Goal: Task Accomplishment & Management: Complete application form

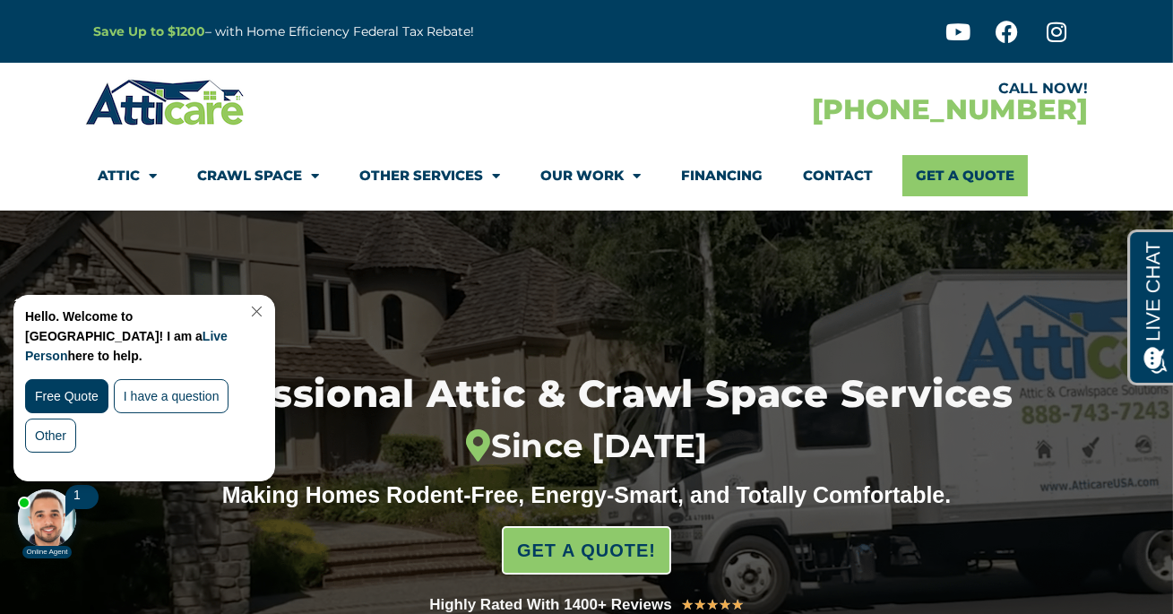
click at [842, 173] on link "Contact" at bounding box center [839, 175] width 70 height 41
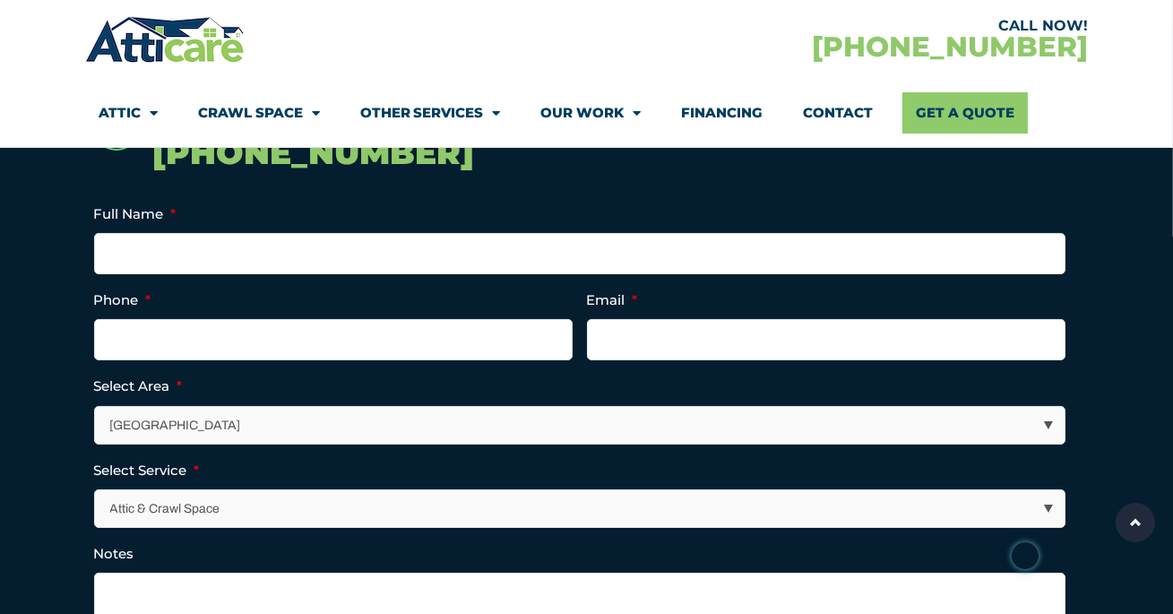
scroll to position [452, 0]
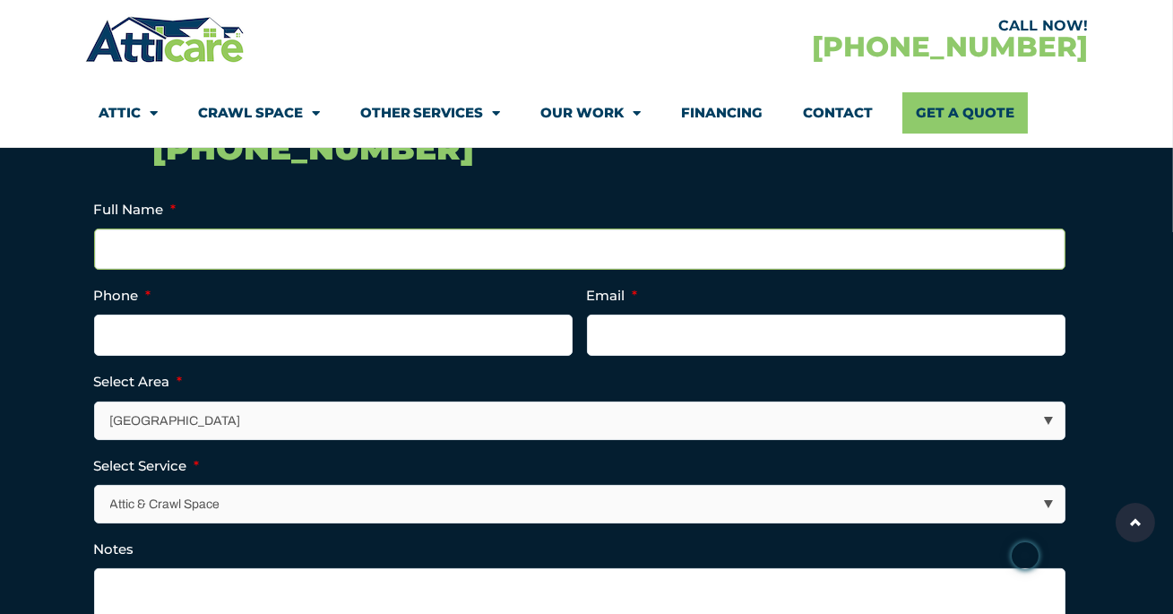
click at [565, 255] on input "Full Name *" at bounding box center [579, 249] width 971 height 41
type input "anthony"
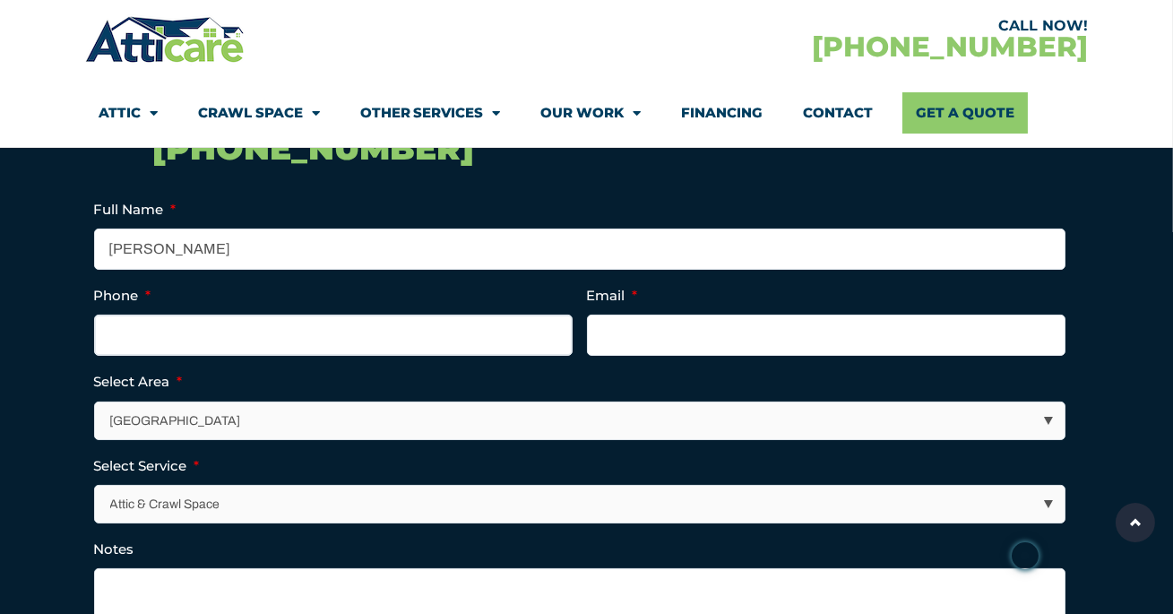
type input "(___) ___-____"
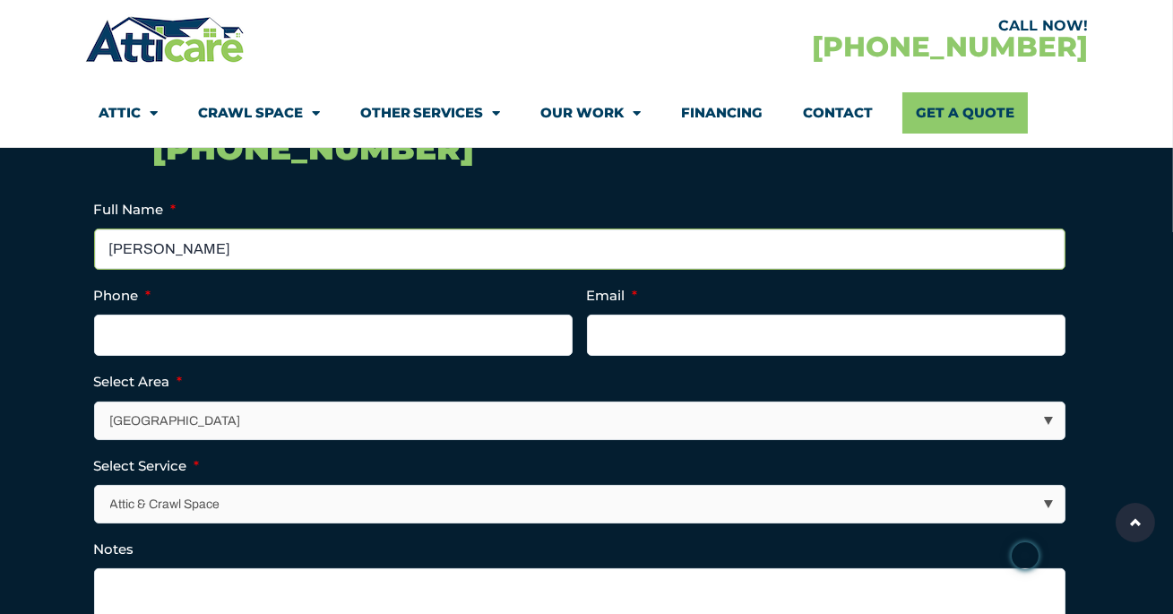
type input "anthony parisi"
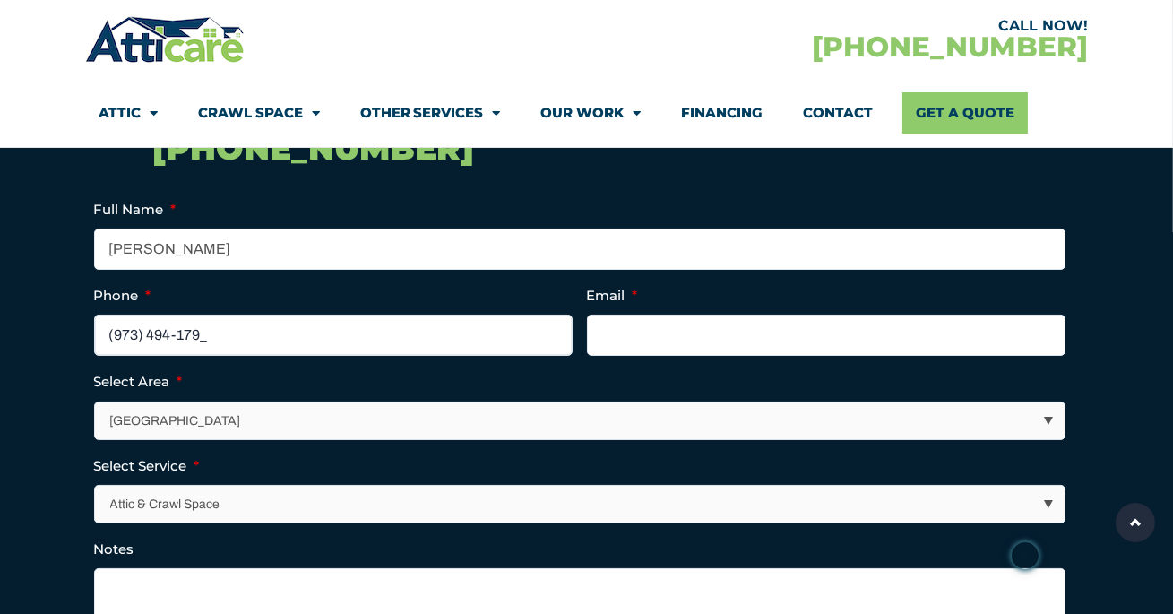
type input "(973) 494-1790"
type input "anthonycparisi@gmail.com"
click at [438, 459] on li "Select Service * Attic & Crawl Space Insulation Roofing Solar Energy Other Serv…" at bounding box center [587, 488] width 986 height 69
click at [399, 416] on select "Los Angeles Area San Francisco Bay Area New Jersey / New York Area Other Areas" at bounding box center [581, 420] width 970 height 37
select select "[US_STATE] / [US_STATE][GEOGRAPHIC_DATA]"
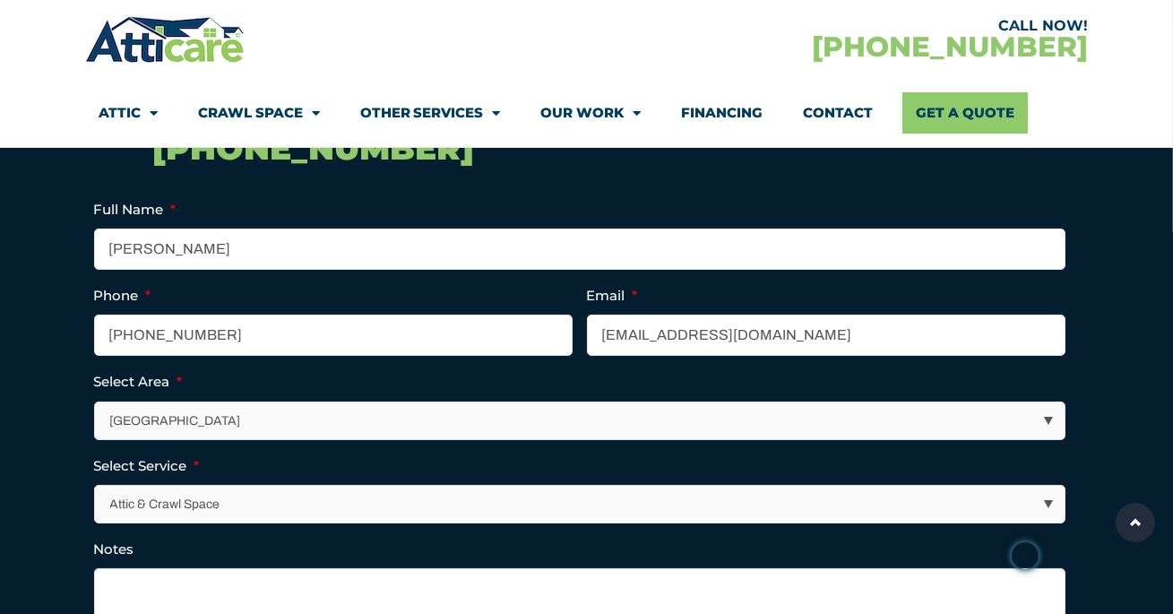
click at [96, 402] on select "Los Angeles Area San Francisco Bay Area New Jersey / New York Area Other Areas" at bounding box center [581, 420] width 970 height 37
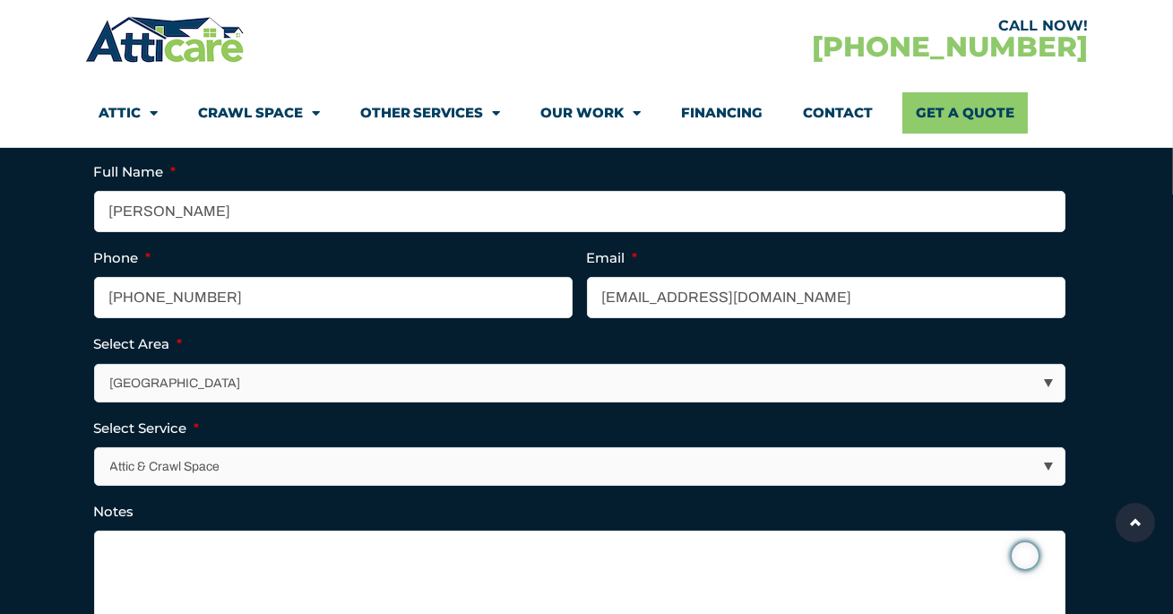
scroll to position [556, 0]
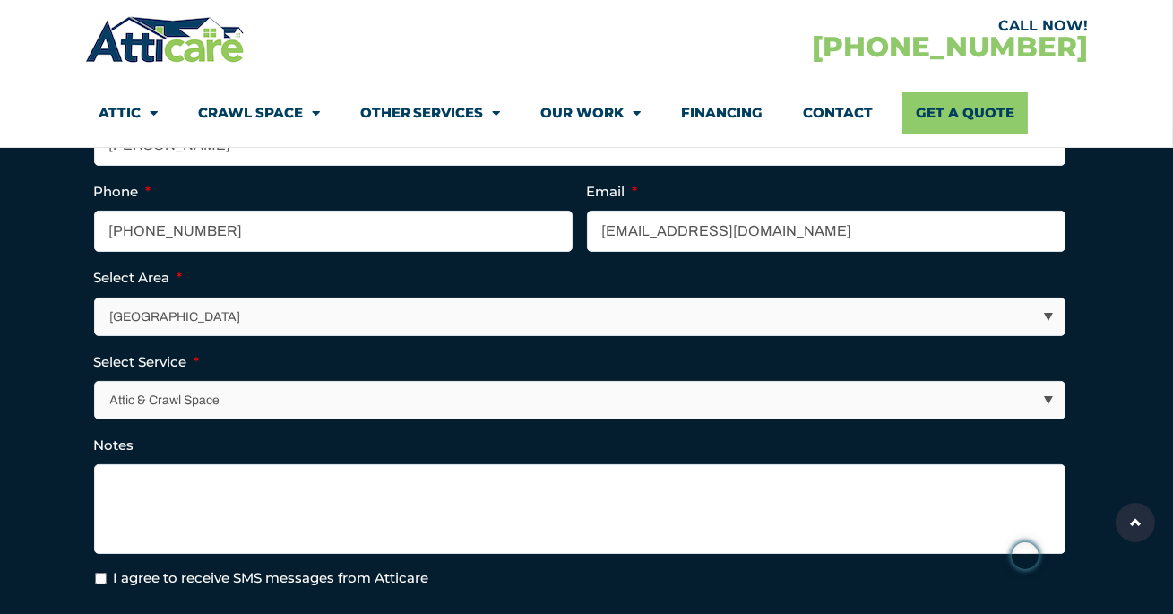
click at [393, 389] on select "Attic & Crawl Space Insulation Roofing Solar Energy Other Services" at bounding box center [581, 400] width 970 height 37
select select "Insulation"
click at [96, 382] on select "Attic & Crawl Space Insulation Roofing Solar Energy Other Services" at bounding box center [581, 400] width 970 height 37
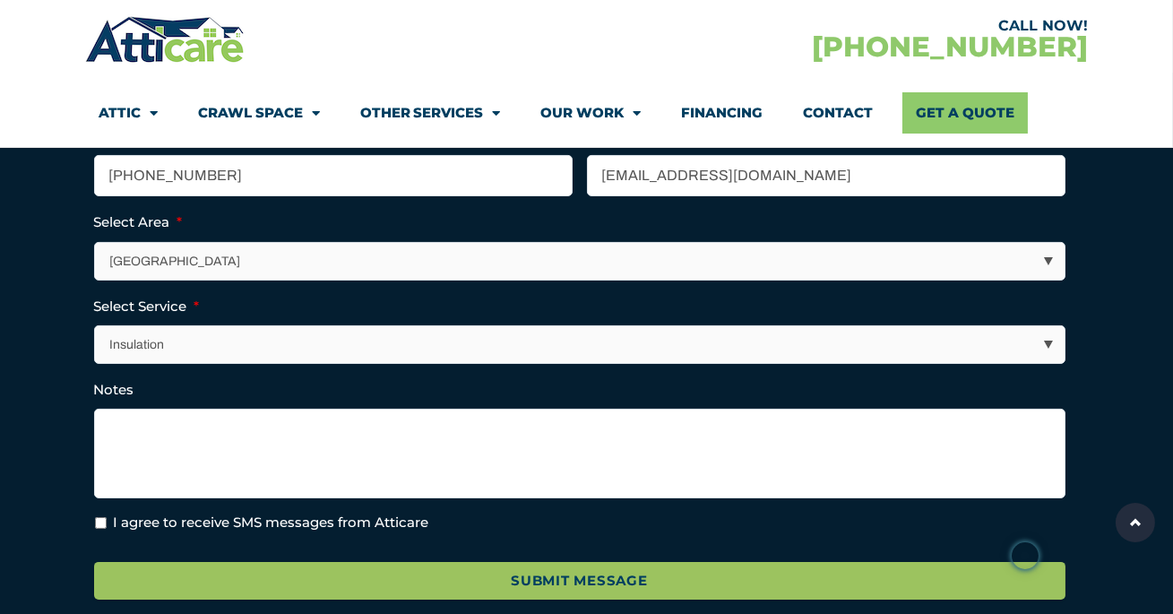
scroll to position [699, 0]
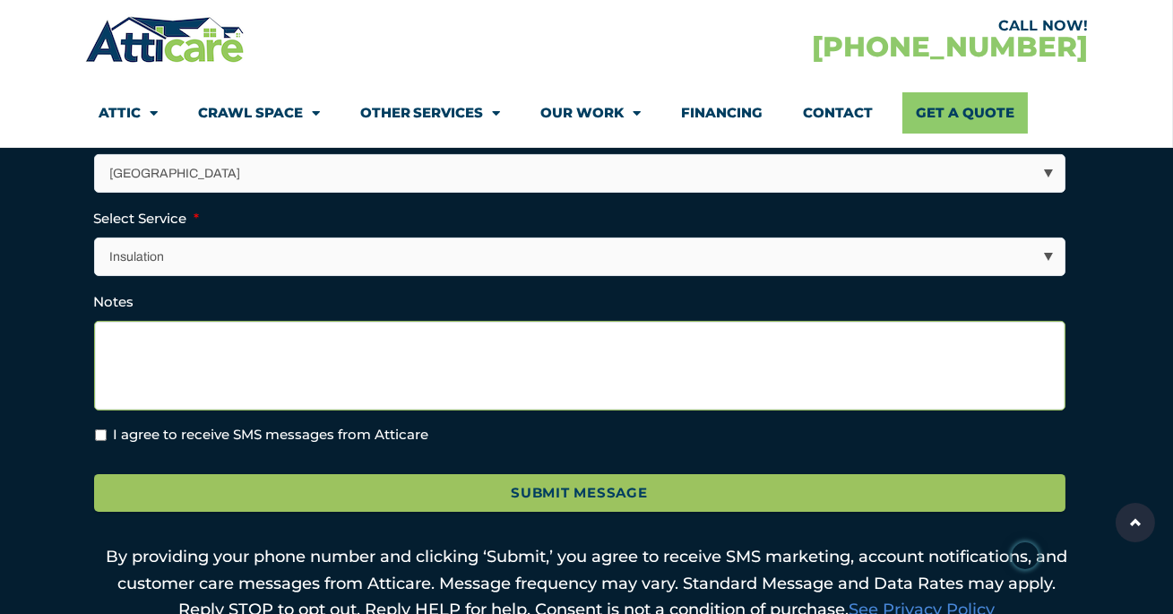
click at [294, 350] on textarea "Notes" at bounding box center [579, 366] width 971 height 90
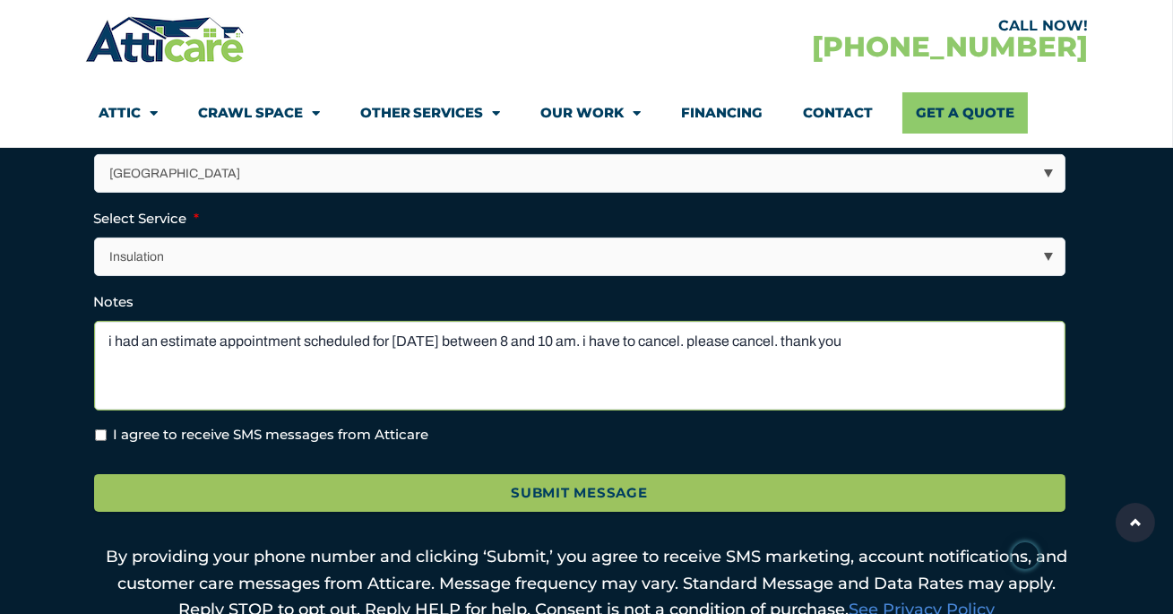
type textarea "i had an estimate appointment scheduled for saturday between 8 and 10 am. i hav…"
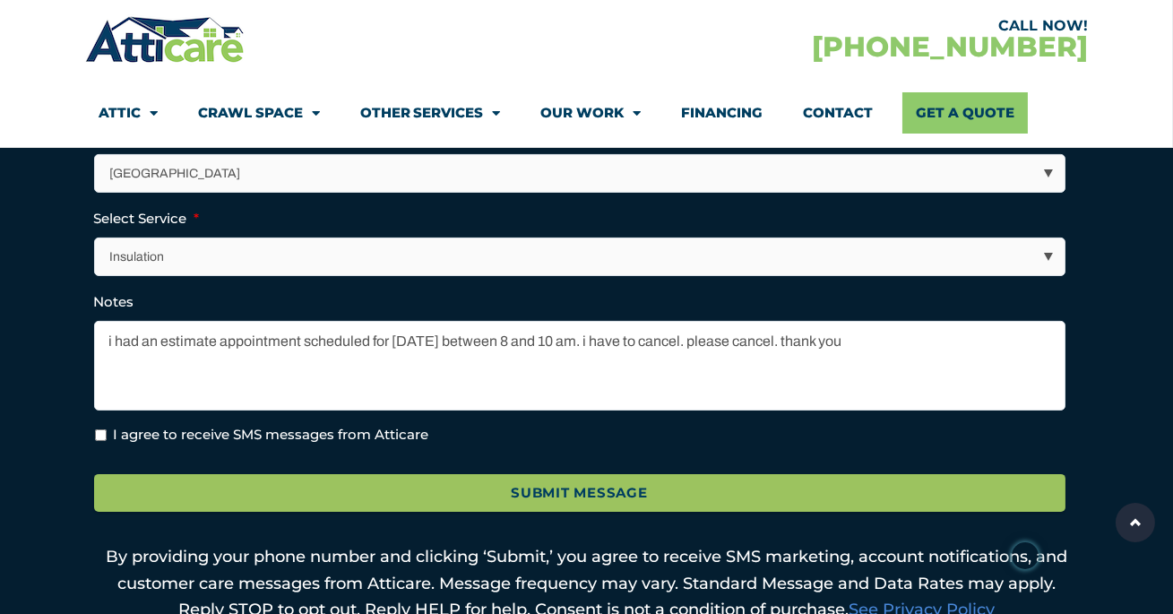
click at [157, 444] on form "Full Name * anthony parisi Phone * (973) 494-1790 Email * anthonycparisi@gmail.…" at bounding box center [587, 236] width 986 height 570
click at [175, 436] on label "I agree to receive SMS messages from Atticare" at bounding box center [271, 435] width 315 height 21
click at [107, 436] on input "I agree to receive SMS messages from Atticare" at bounding box center [101, 435] width 12 height 12
checkbox input "true"
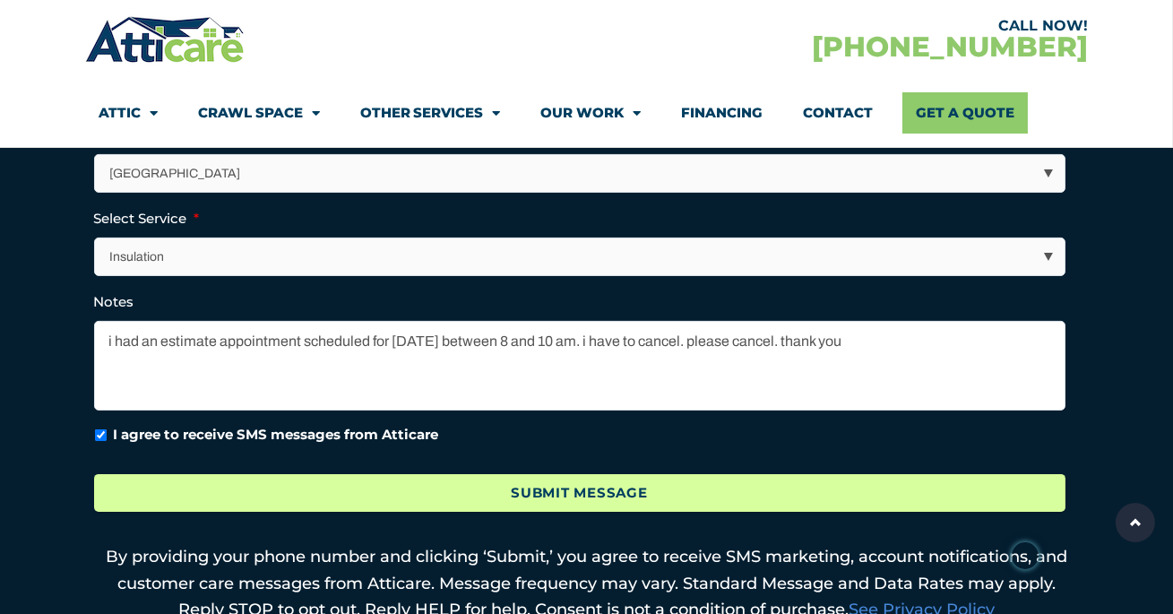
click at [594, 487] on input "Submit Message" at bounding box center [579, 493] width 971 height 39
